Goal: Obtain resource: Obtain resource

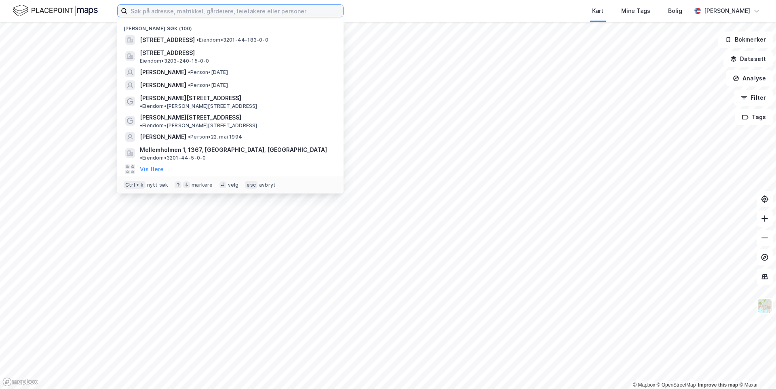
click at [219, 15] on input at bounding box center [235, 11] width 216 height 12
type input "r"
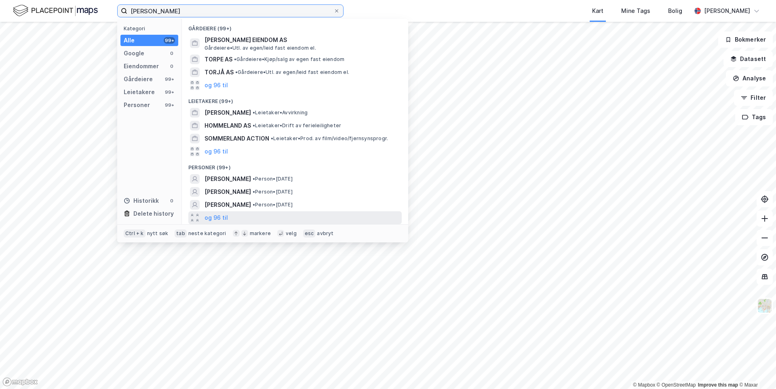
type input "torje hommekland"
click at [227, 216] on div "og 96 til" at bounding box center [294, 217] width 213 height 13
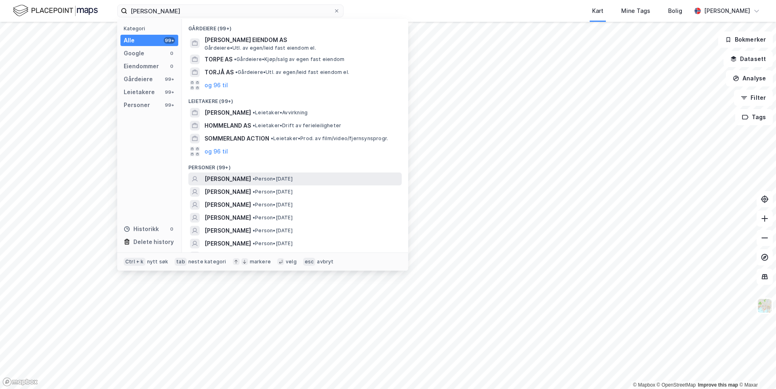
click at [251, 181] on span "TORJE HOMMEKLAND" at bounding box center [227, 179] width 46 height 10
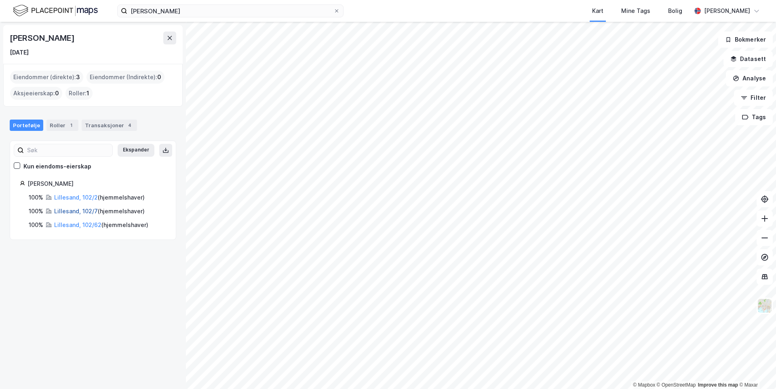
click at [78, 213] on link "Lillesand, 102/7" at bounding box center [76, 211] width 44 height 7
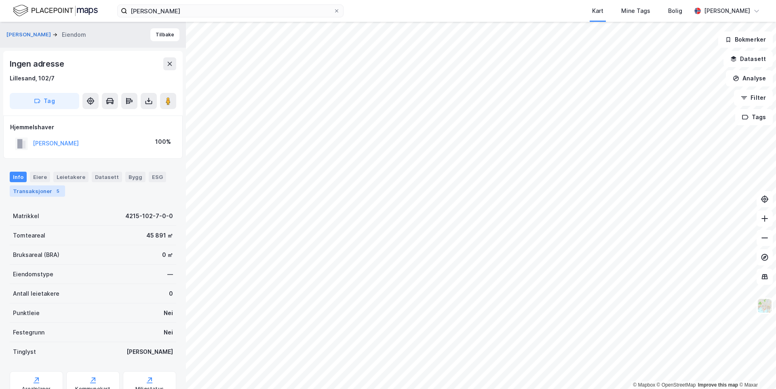
click at [31, 195] on div "Transaksjoner 5" at bounding box center [37, 190] width 55 height 11
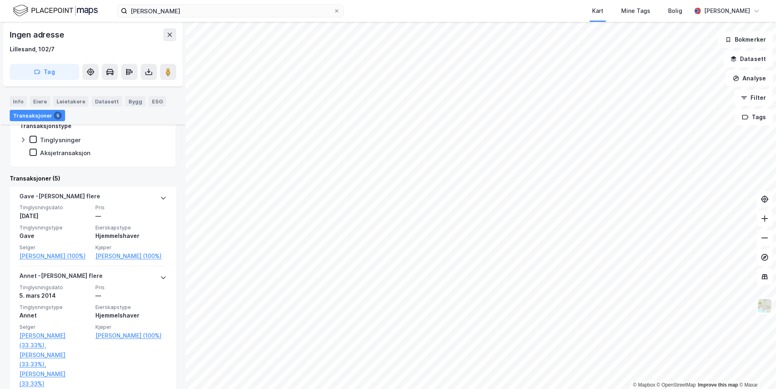
scroll to position [202, 0]
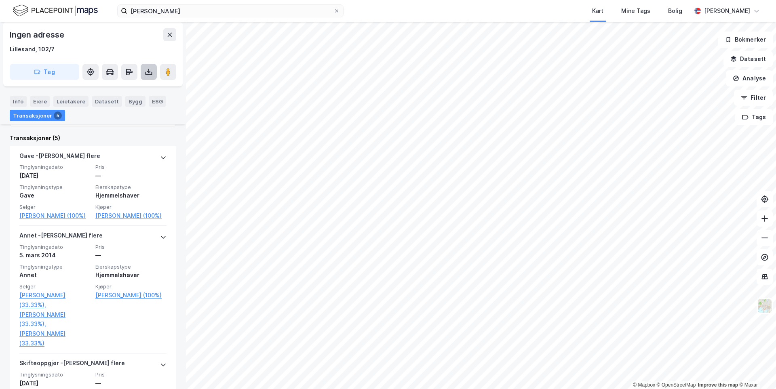
click at [154, 71] on button at bounding box center [149, 72] width 16 height 16
click at [137, 91] on div "Last ned grunnbok" at bounding box center [114, 88] width 86 height 13
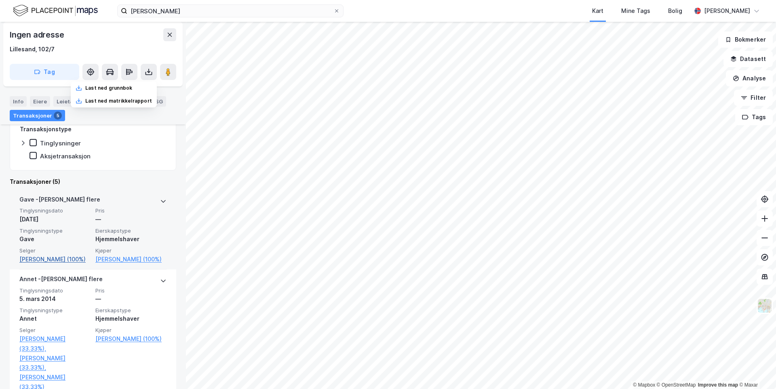
scroll to position [162, 0]
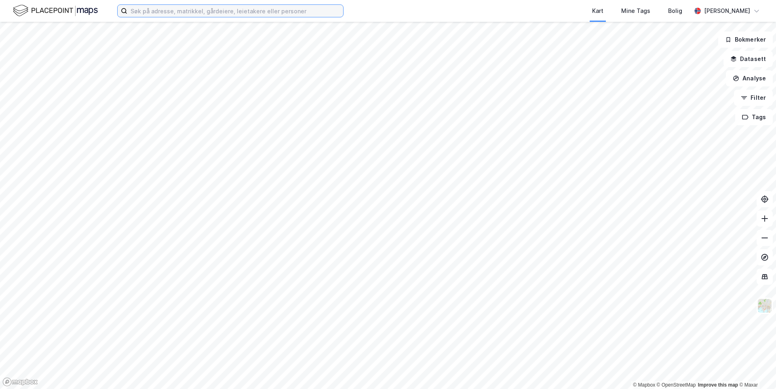
click at [314, 10] on input at bounding box center [235, 11] width 216 height 12
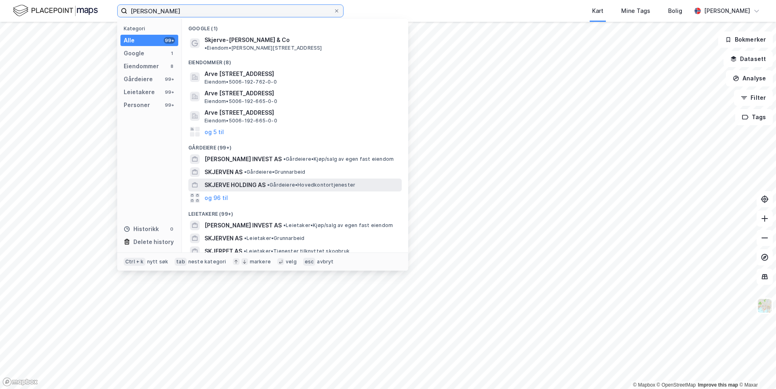
scroll to position [78, 0]
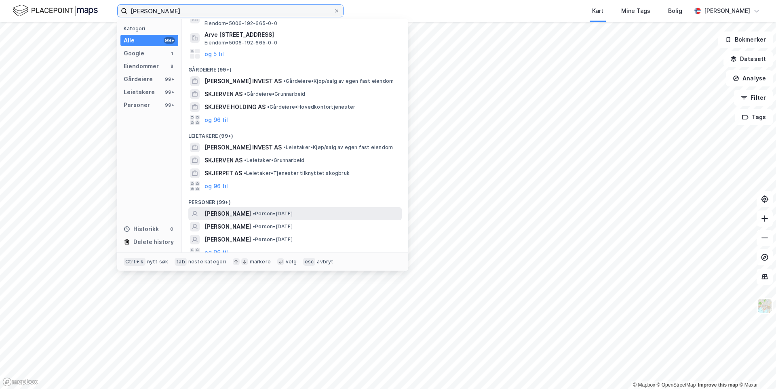
type input "arve skjerve"
click at [242, 209] on span "[PERSON_NAME]" at bounding box center [227, 214] width 46 height 10
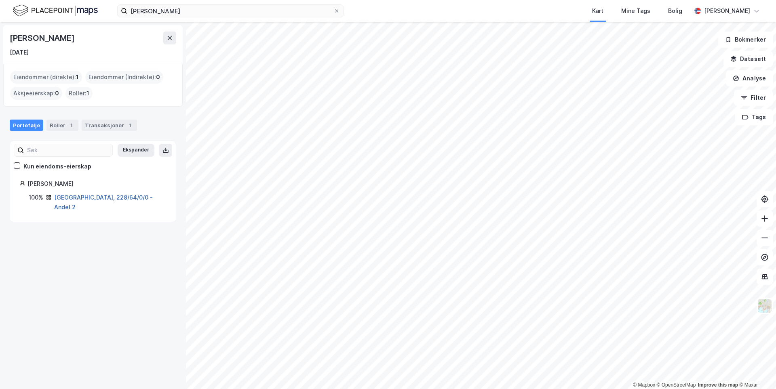
click at [90, 198] on link "Oslo, 228/64/0/0 - Andel 2" at bounding box center [103, 202] width 99 height 17
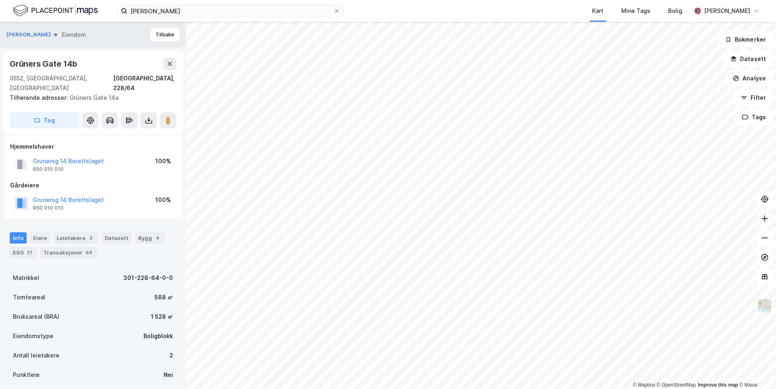
click at [769, 220] on button at bounding box center [764, 219] width 16 height 16
click at [67, 247] on div "Transaksjoner 64" at bounding box center [68, 252] width 57 height 11
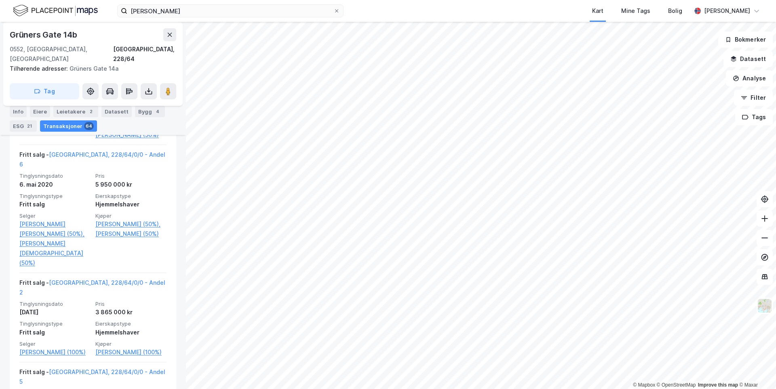
scroll to position [1395, 0]
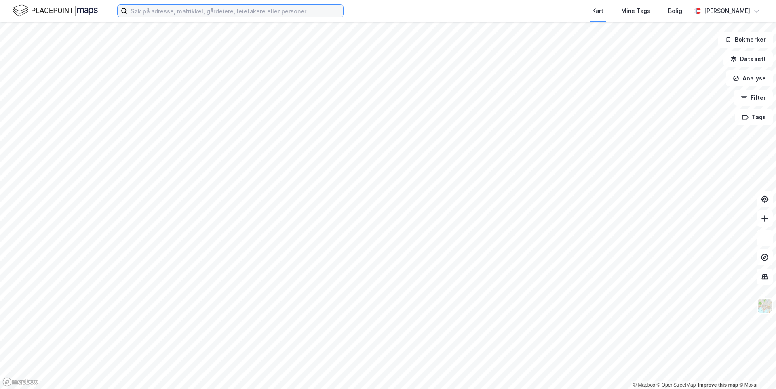
click at [256, 13] on input at bounding box center [235, 11] width 216 height 12
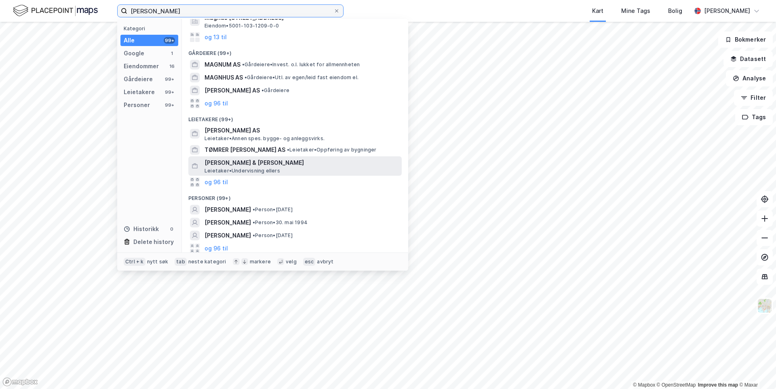
scroll to position [91, 0]
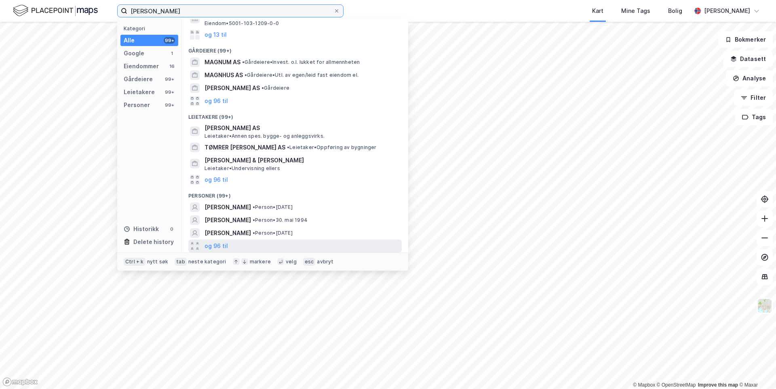
type input "[PERSON_NAME]"
click at [228, 242] on div "og 96 til" at bounding box center [294, 246] width 213 height 13
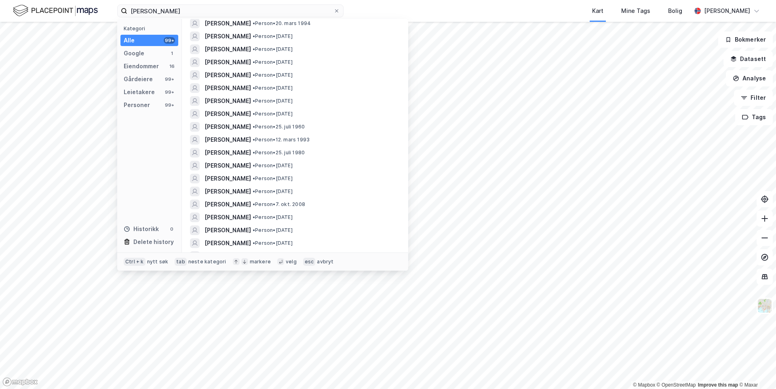
scroll to position [697, 0]
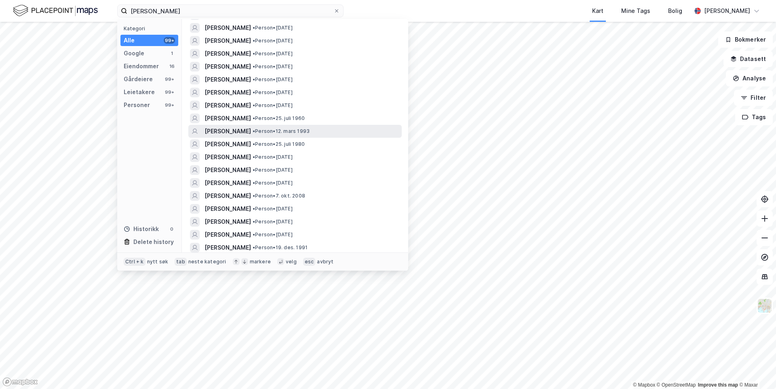
click at [251, 131] on span "[PERSON_NAME]" at bounding box center [227, 131] width 46 height 10
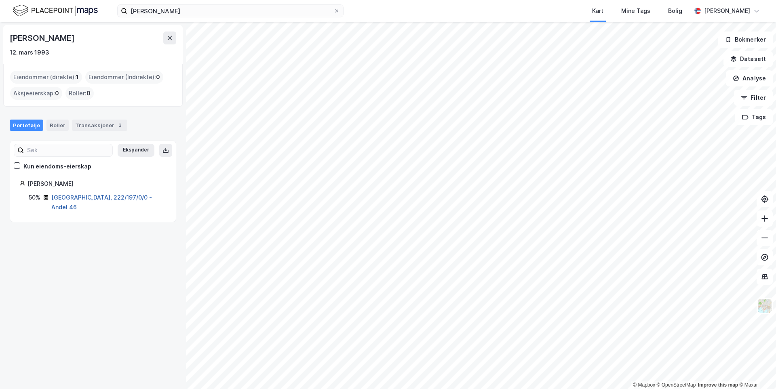
click at [112, 198] on link "[GEOGRAPHIC_DATA], 222/197/0/0 - Andel 46" at bounding box center [101, 202] width 101 height 17
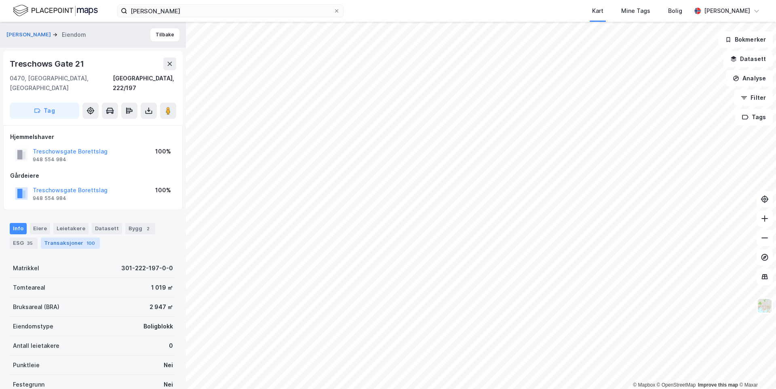
click at [88, 239] on div "100" at bounding box center [91, 243] width 12 height 8
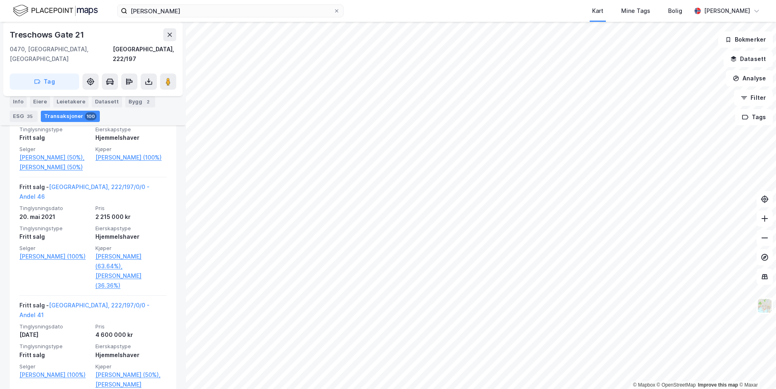
scroll to position [1708, 0]
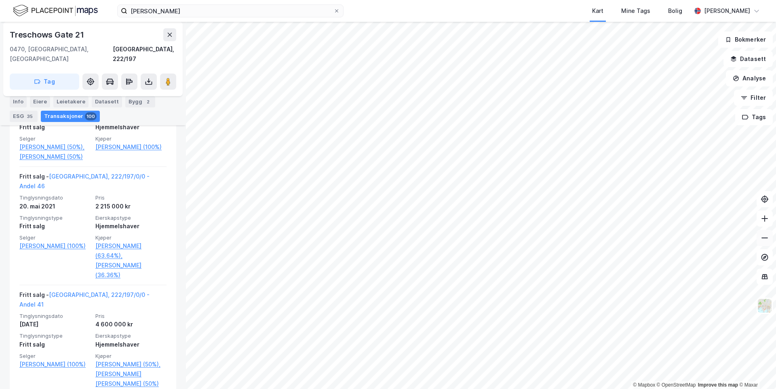
click at [760, 241] on icon at bounding box center [764, 238] width 8 height 8
click at [760, 216] on button at bounding box center [764, 219] width 16 height 16
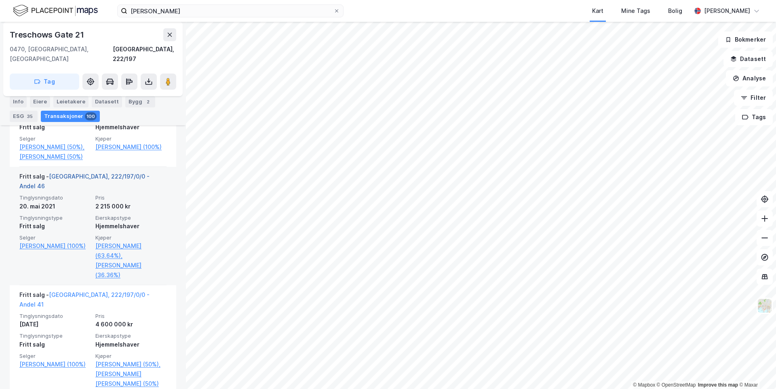
click at [113, 186] on link "[GEOGRAPHIC_DATA], 222/197/0/0 - Andel 46" at bounding box center [84, 181] width 130 height 17
click at [91, 186] on link "[GEOGRAPHIC_DATA], 222/197/0/0 - Andel 46" at bounding box center [84, 181] width 130 height 17
click at [120, 184] on link "[GEOGRAPHIC_DATA], 222/197/0/0 - Andel 46" at bounding box center [84, 181] width 130 height 17
